Goal: Information Seeking & Learning: Learn about a topic

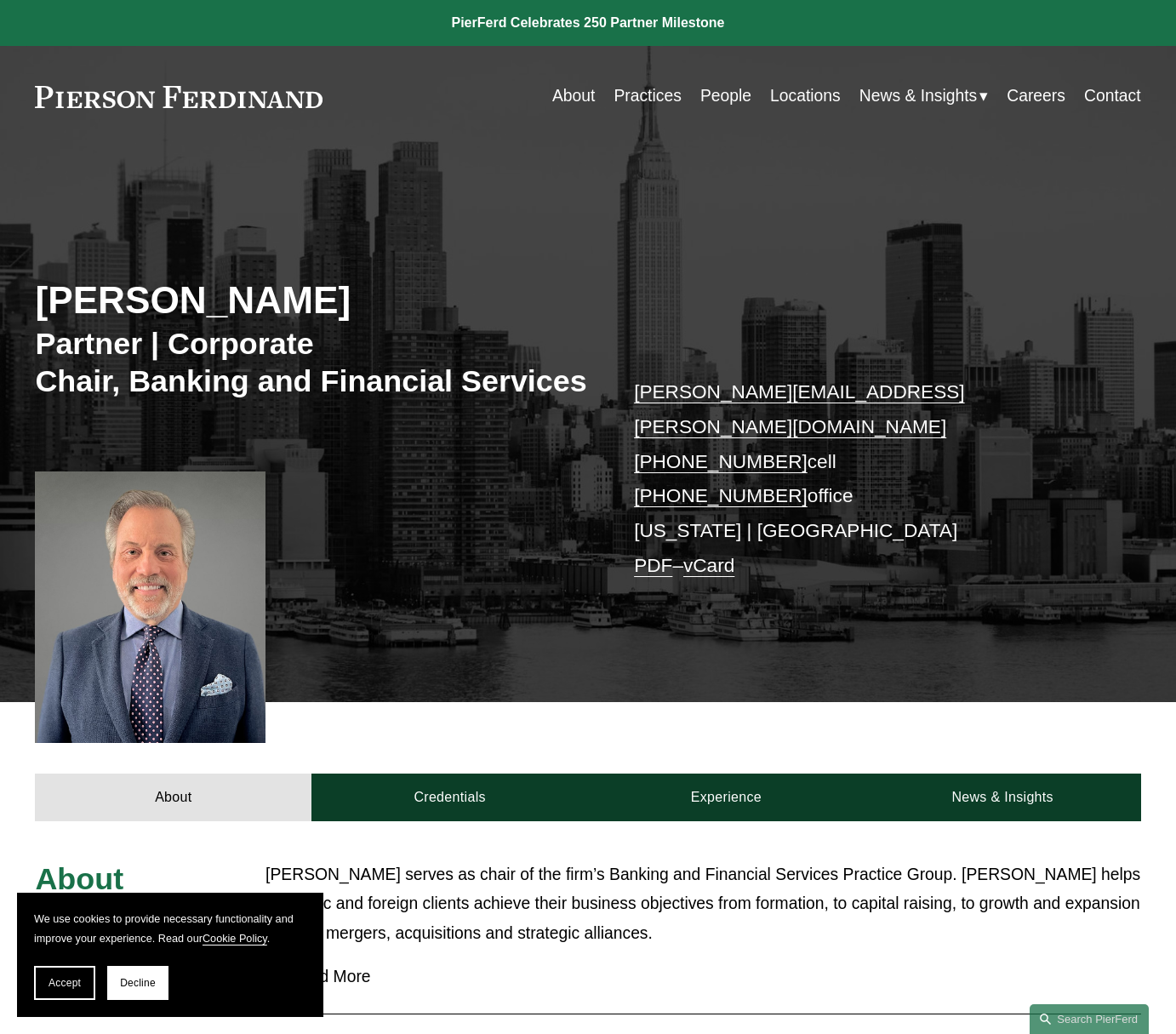
scroll to position [425, 0]
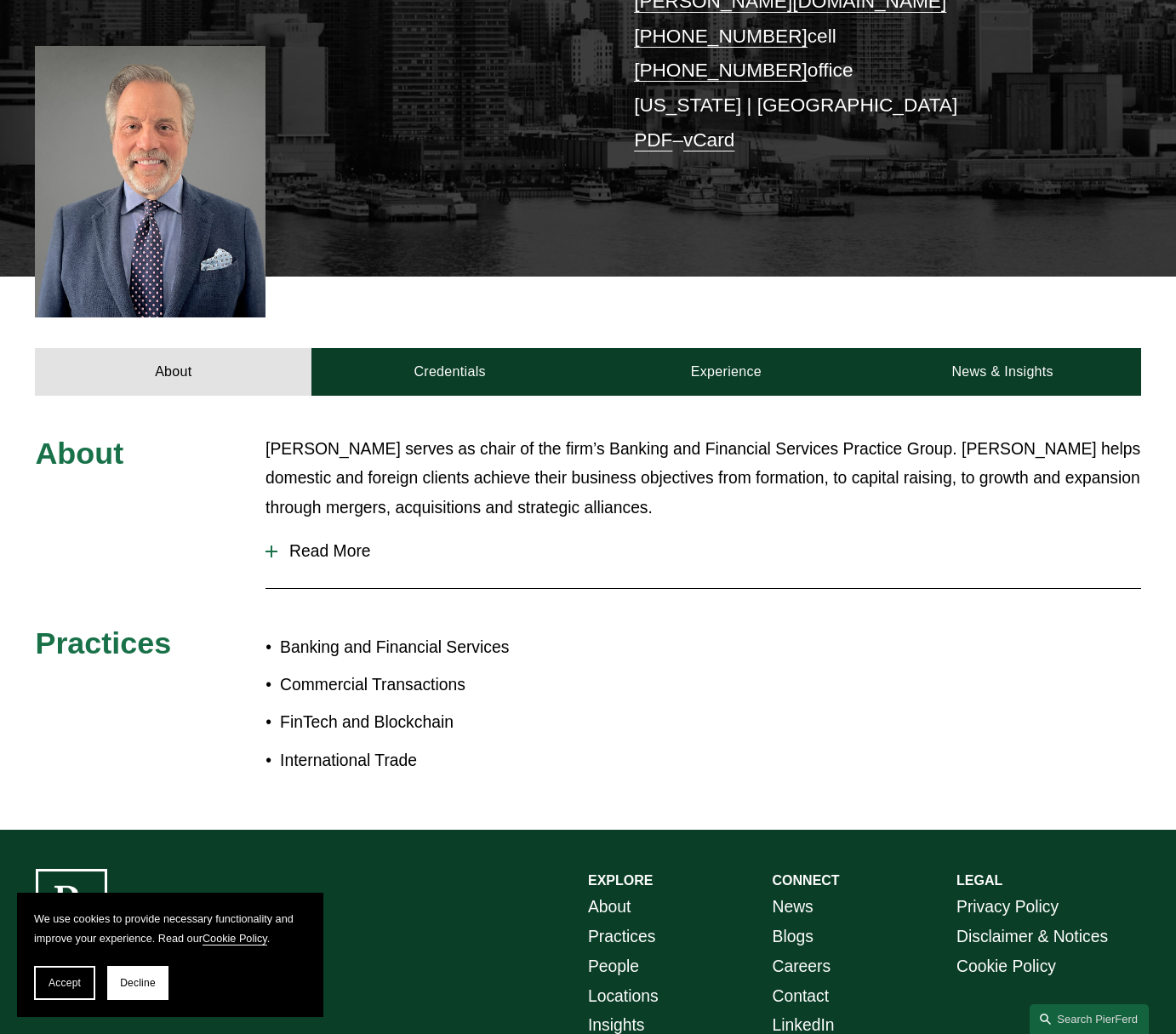
click at [293, 553] on span "Read More" at bounding box center [709, 552] width 863 height 19
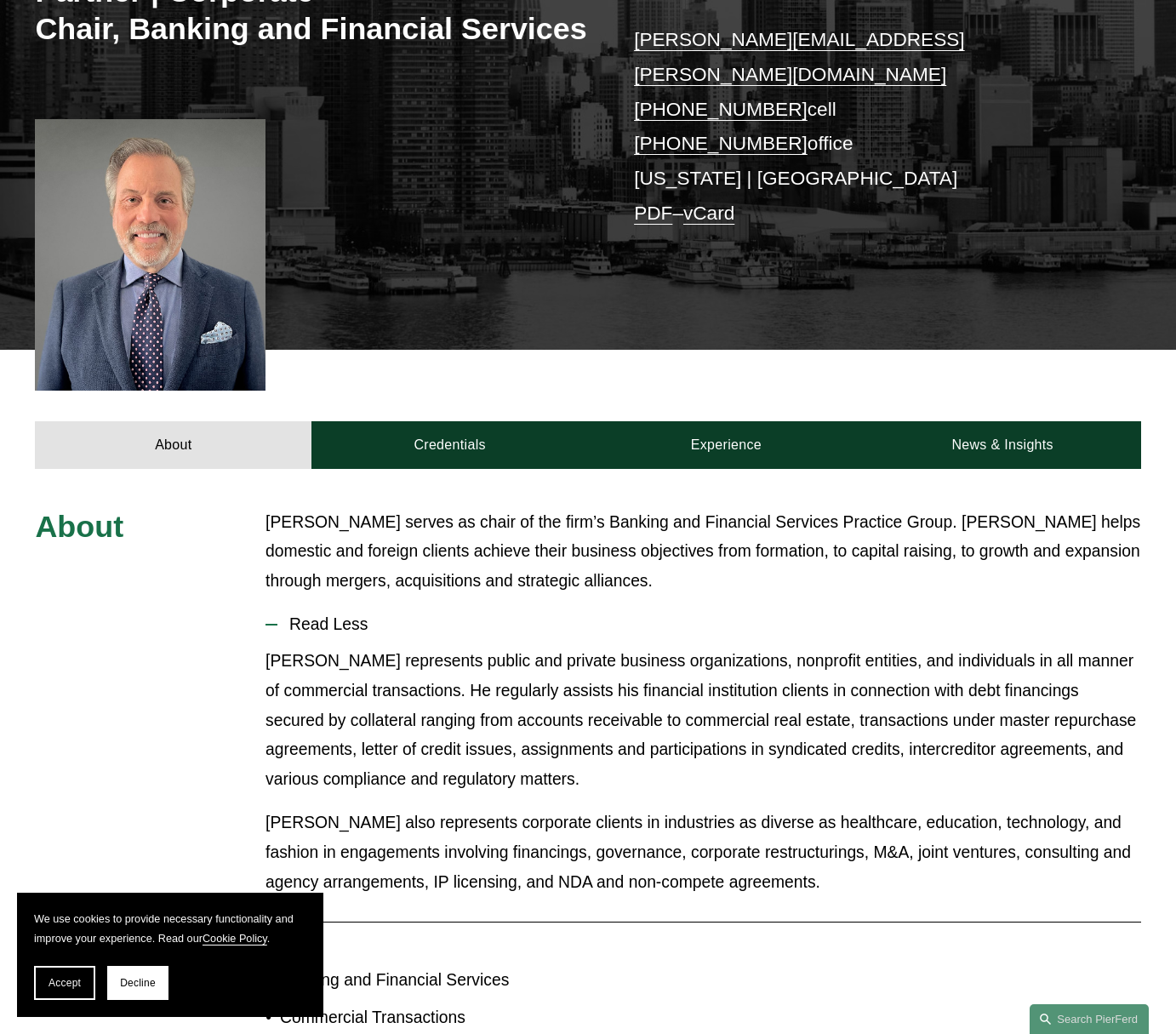
scroll to position [0, 0]
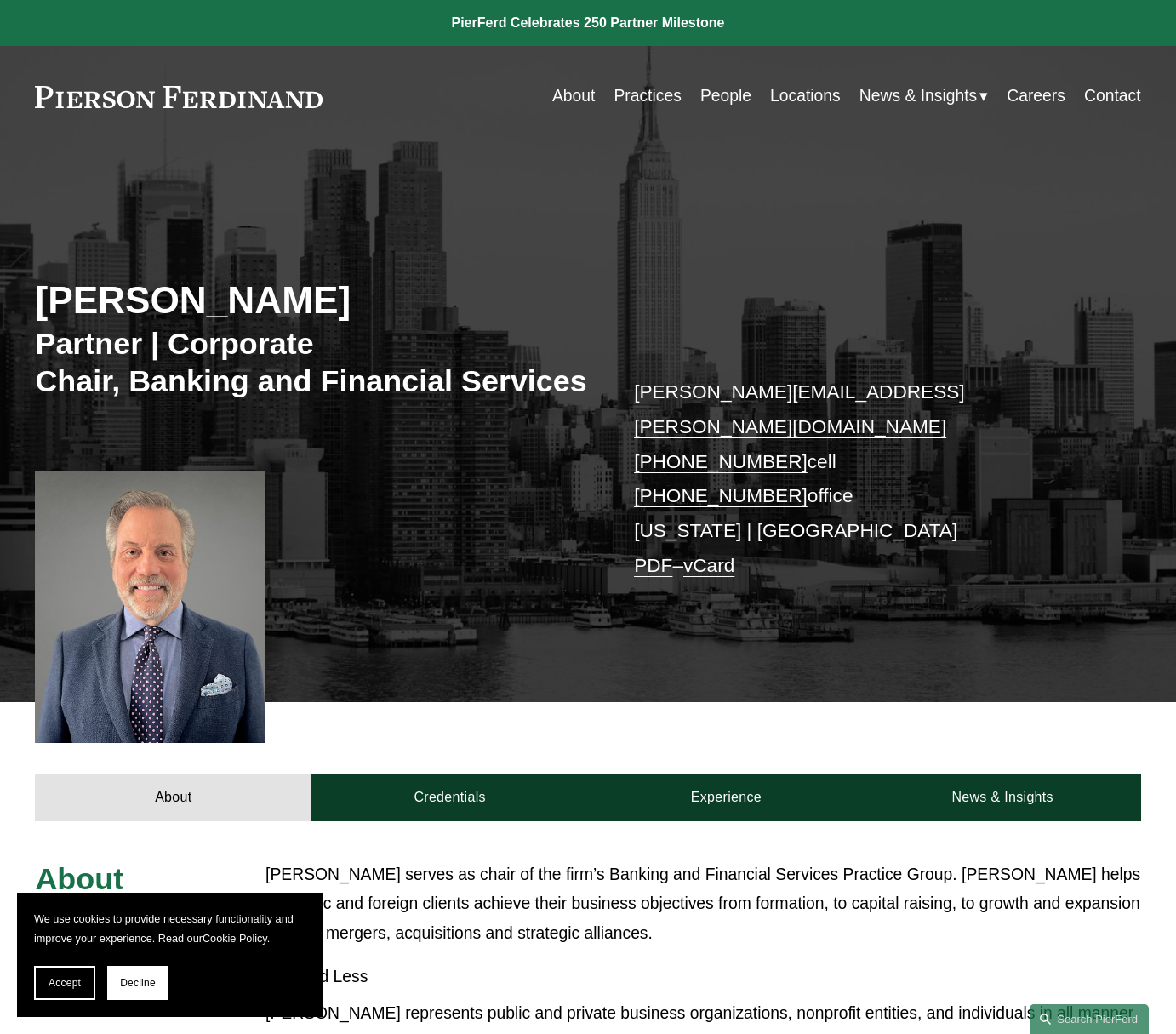
click at [464, 808] on link "Credentials" at bounding box center [450, 797] width 277 height 48
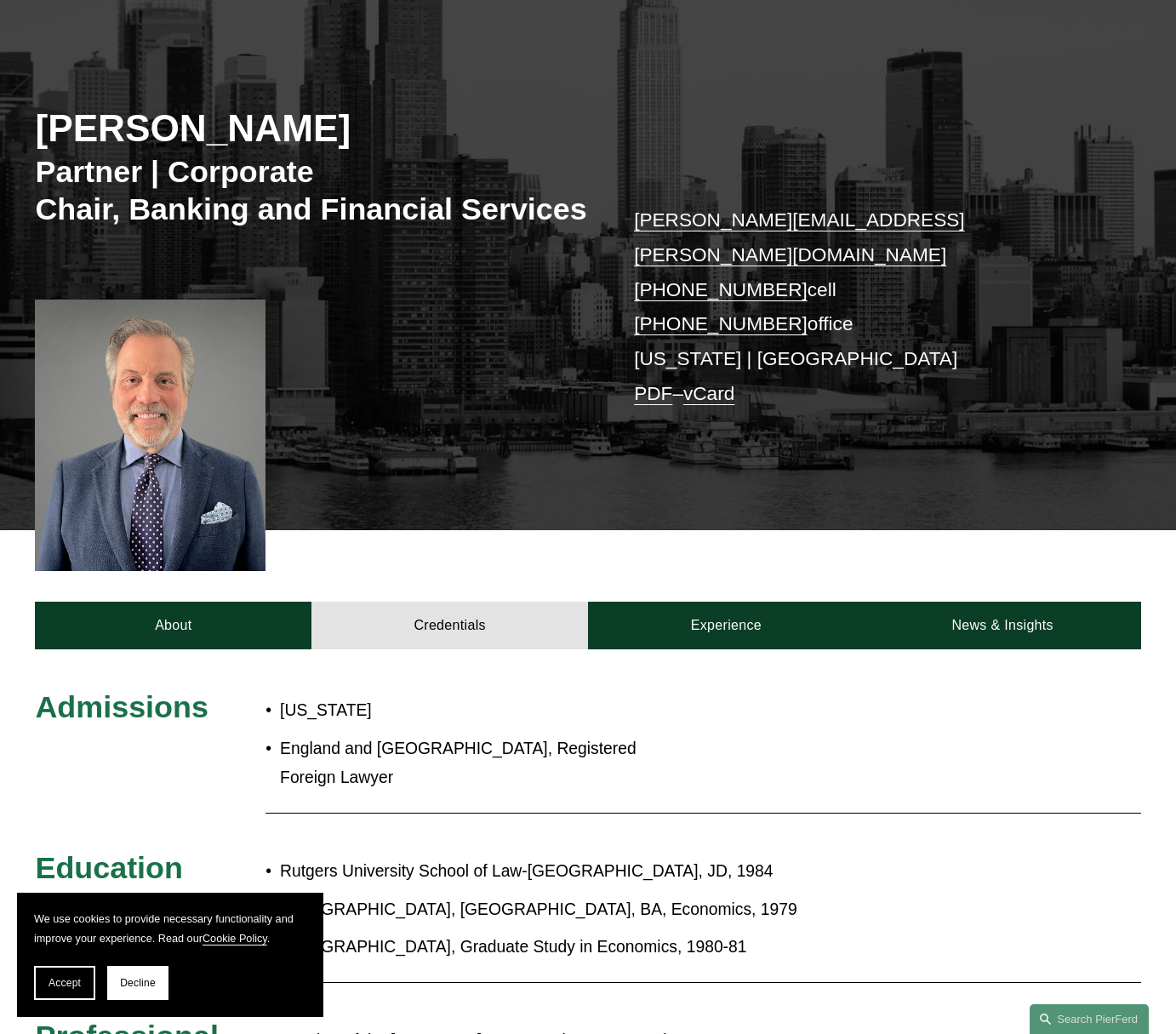
scroll to position [425, 0]
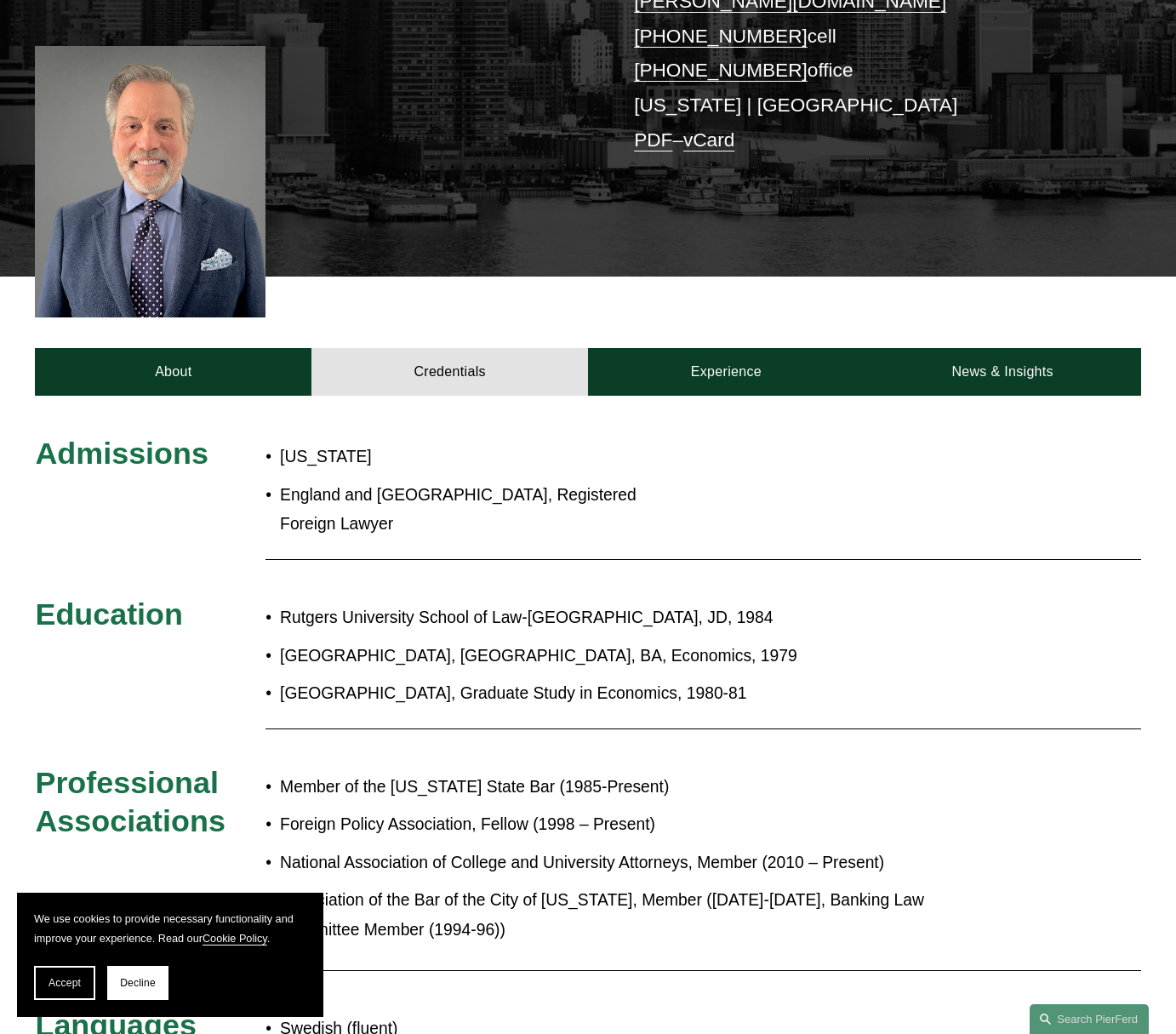
drag, startPoint x: 275, startPoint y: 681, endPoint x: 799, endPoint y: 686, distance: 524.0
click at [799, 686] on p "University of Stockholm, Graduate Study in Economics, 1980-81" at bounding box center [642, 694] width 723 height 30
click at [720, 380] on link "Experience" at bounding box center [726, 371] width 277 height 48
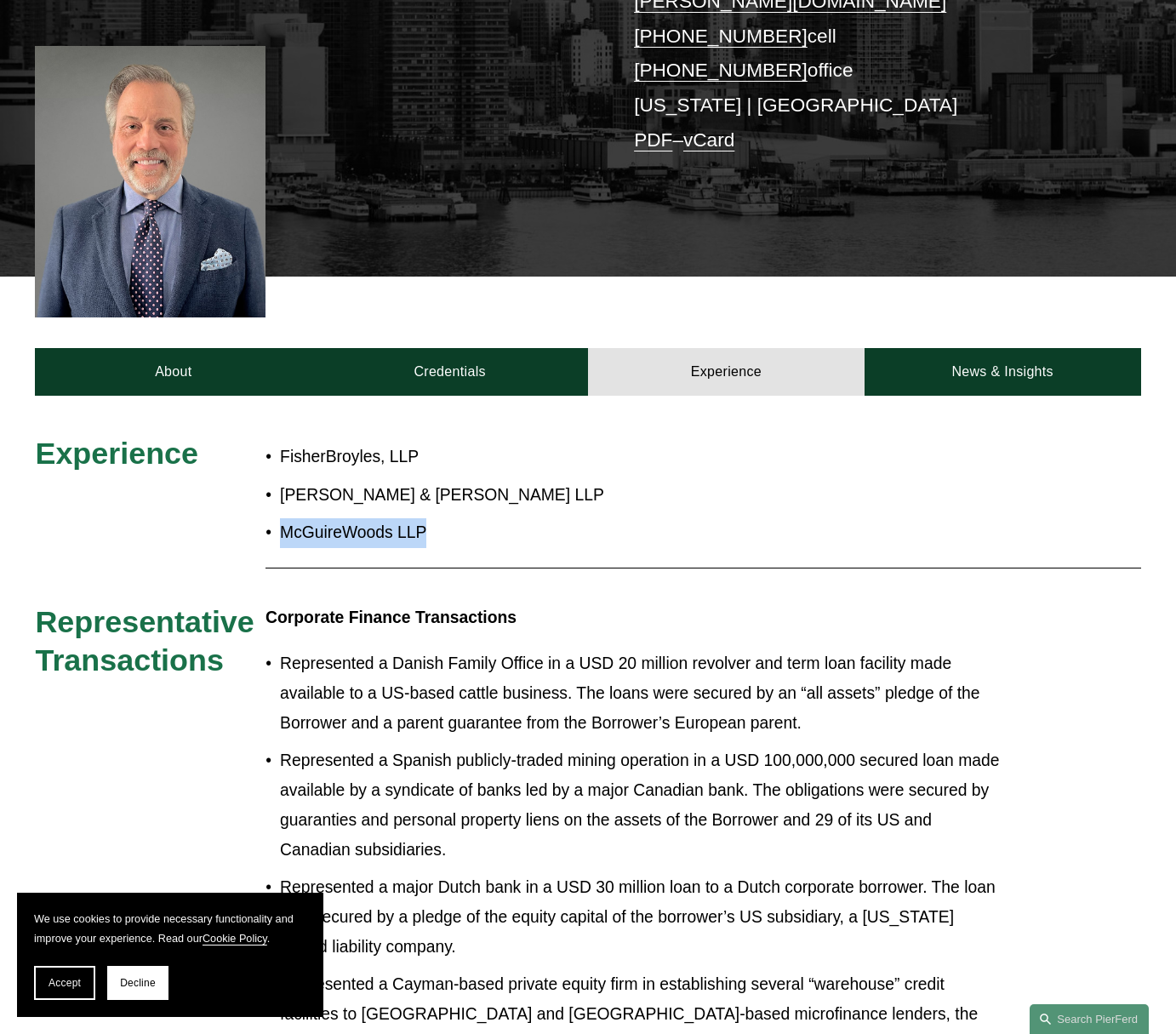
drag, startPoint x: 447, startPoint y: 542, endPoint x: 263, endPoint y: 540, distance: 184.0
click at [280, 540] on p "McGuireWoods LLP" at bounding box center [642, 533] width 723 height 30
click at [376, 546] on p "McGuireWoods LLP" at bounding box center [642, 533] width 723 height 30
drag, startPoint x: 279, startPoint y: 498, endPoint x: 452, endPoint y: 501, distance: 173.0
click at [452, 501] on p "Dorsey & Whitney LLP" at bounding box center [642, 496] width 723 height 30
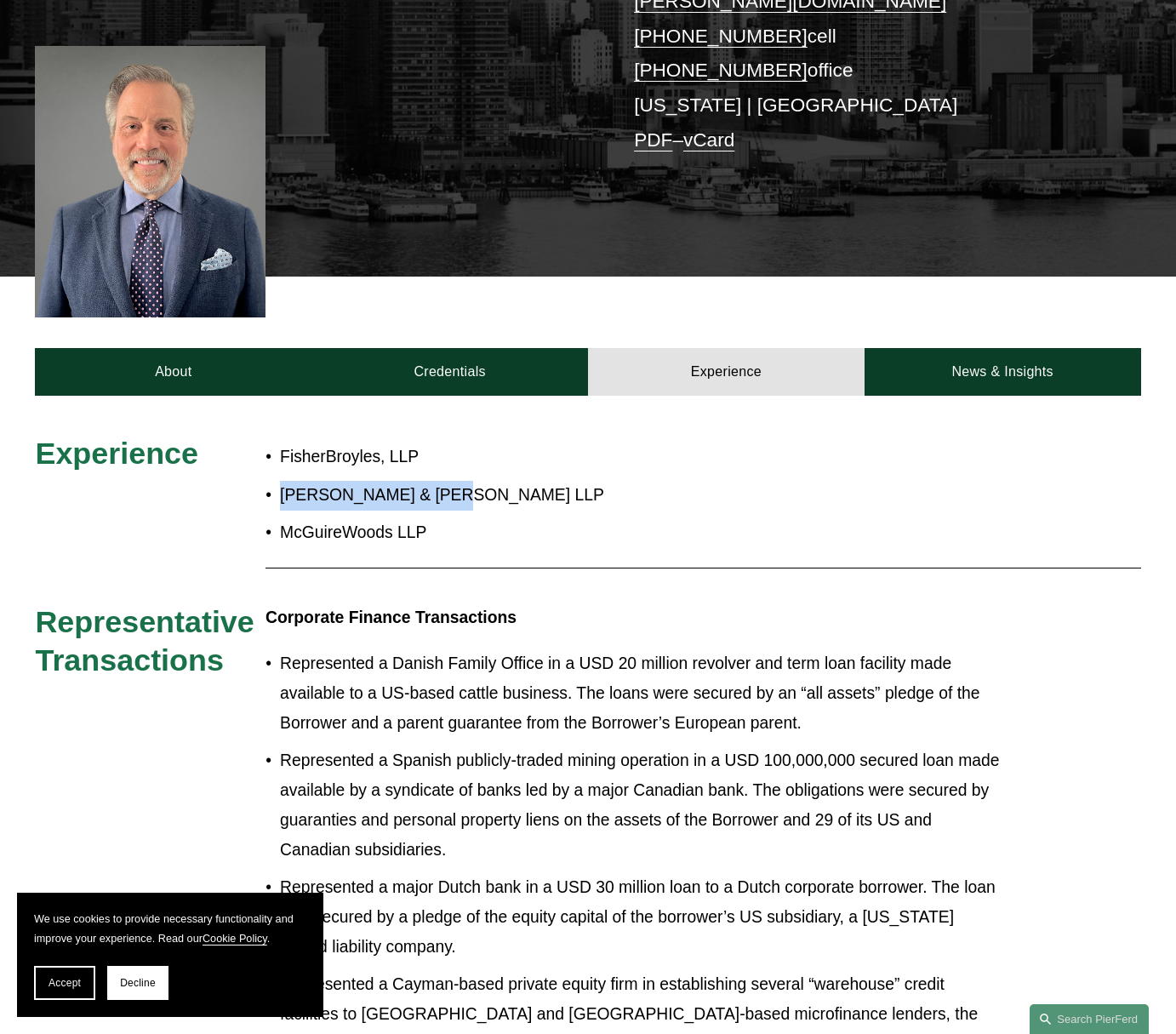
click at [452, 501] on p "Dorsey & Whitney LLP" at bounding box center [642, 496] width 723 height 30
drag, startPoint x: 284, startPoint y: 464, endPoint x: 440, endPoint y: 464, distance: 156.0
click at [440, 464] on p "FisherBroyles, LLP" at bounding box center [642, 457] width 723 height 30
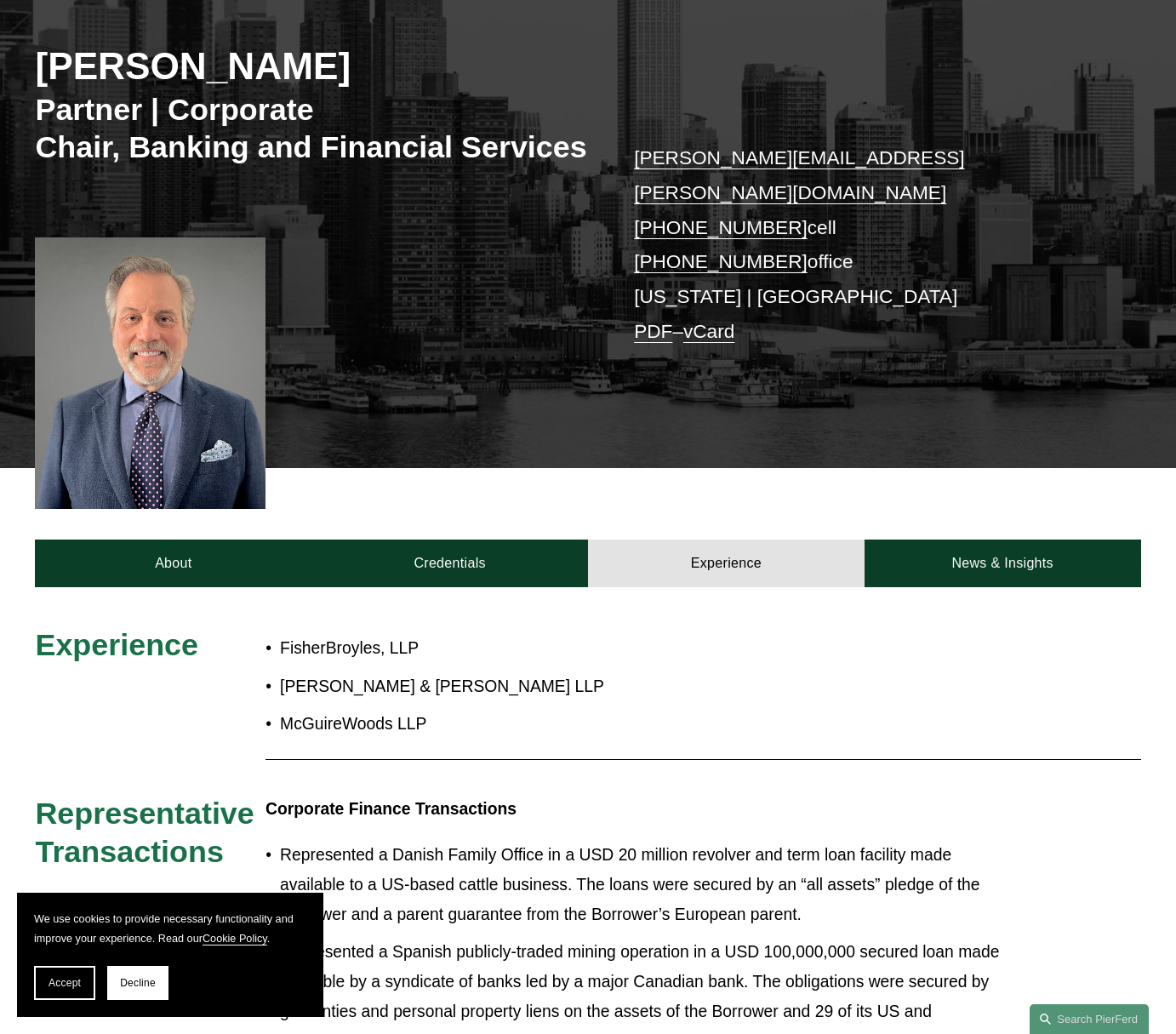
scroll to position [0, 0]
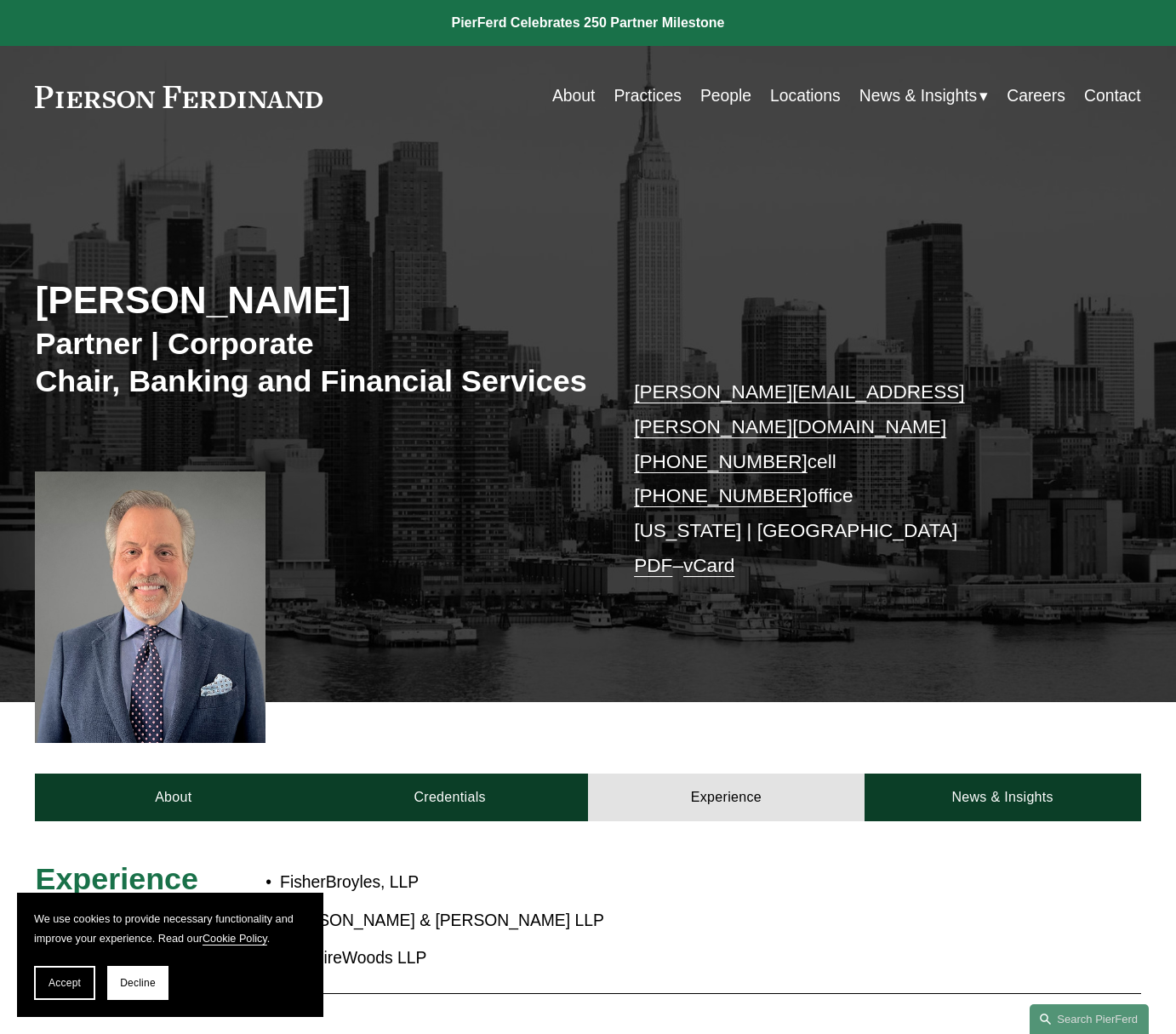
click at [716, 94] on link "People" at bounding box center [725, 96] width 51 height 33
click at [429, 298] on h2 "[PERSON_NAME]" at bounding box center [312, 300] width 553 height 46
